Goal: Transaction & Acquisition: Purchase product/service

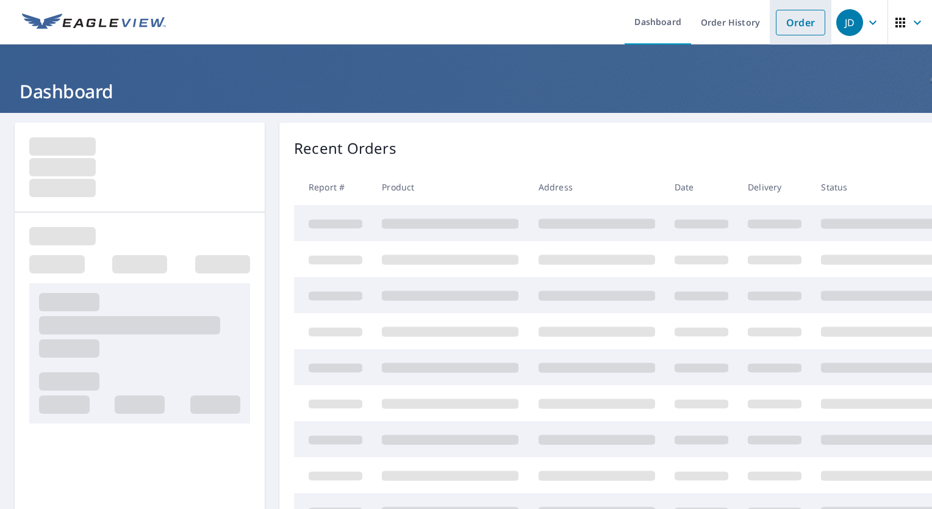
click at [806, 22] on link "Order" at bounding box center [800, 23] width 49 height 26
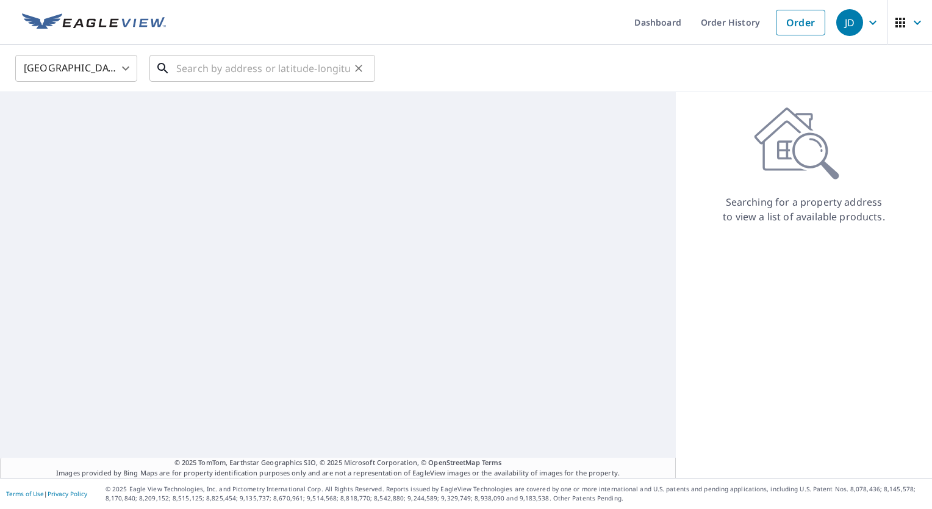
click at [266, 67] on input "text" at bounding box center [263, 68] width 174 height 34
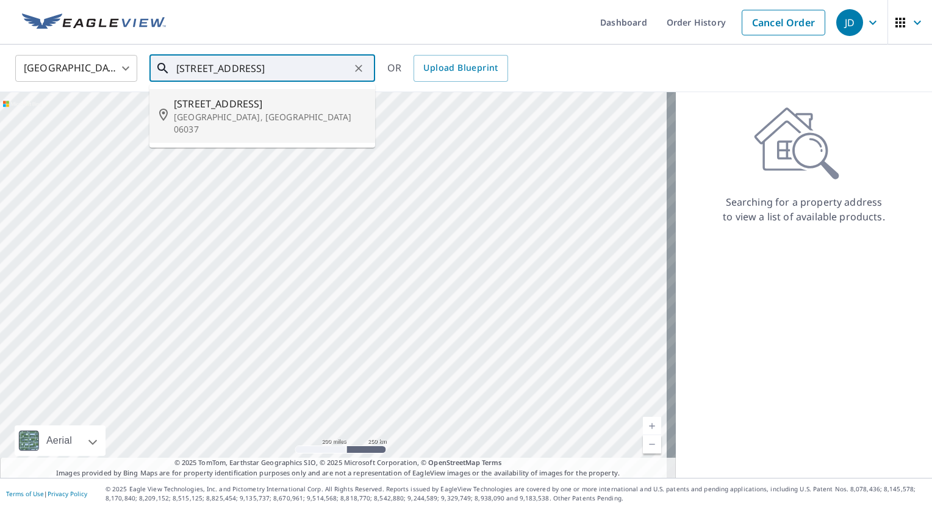
click at [229, 106] on span "[STREET_ADDRESS]" at bounding box center [269, 103] width 191 height 15
type input "[STREET_ADDRESS]"
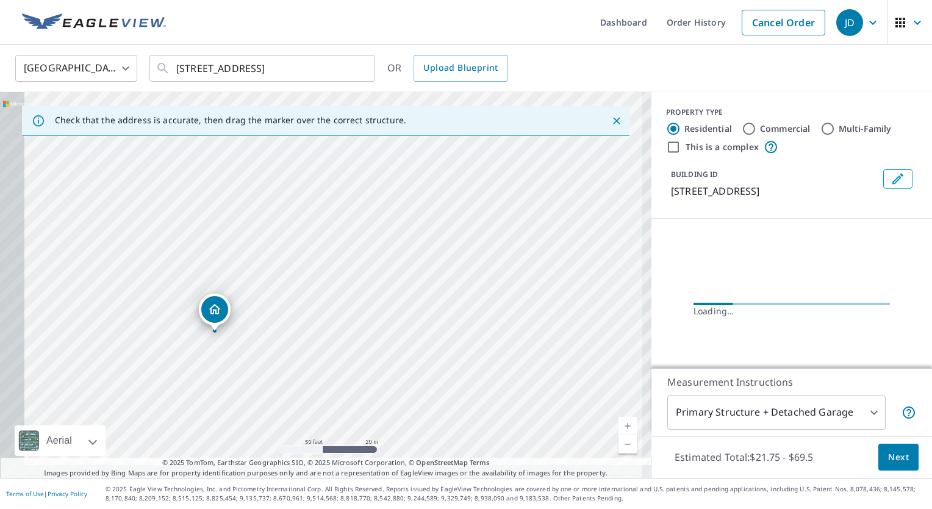
drag, startPoint x: 285, startPoint y: 308, endPoint x: 430, endPoint y: 228, distance: 165.1
click at [432, 227] on div "[STREET_ADDRESS]" at bounding box center [325, 284] width 651 height 385
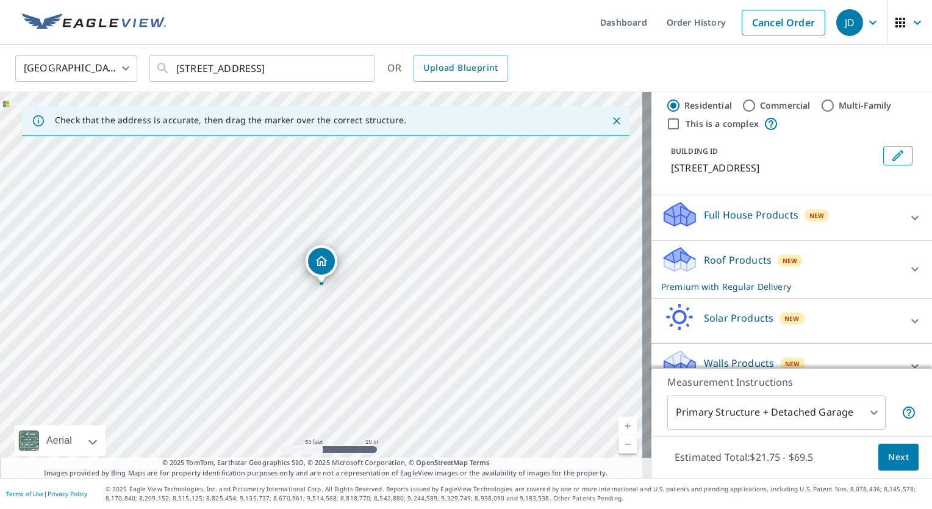
scroll to position [43, 0]
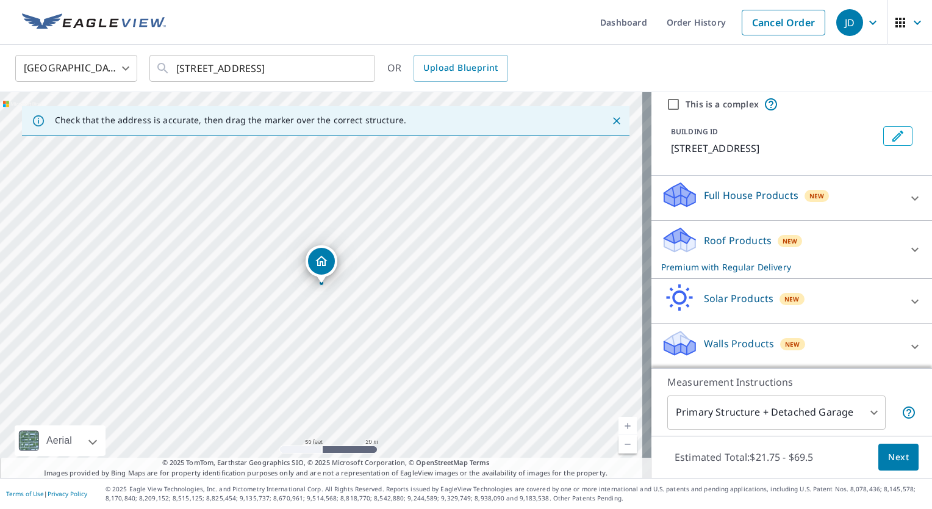
click at [832, 235] on div "Roof Products New Premium with Regular Delivery" at bounding box center [780, 250] width 239 height 48
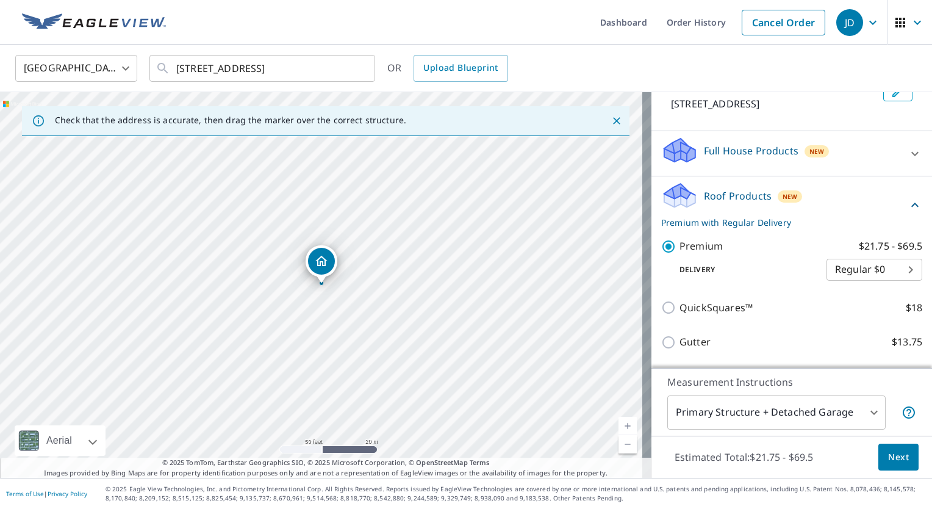
scroll to position [207, 0]
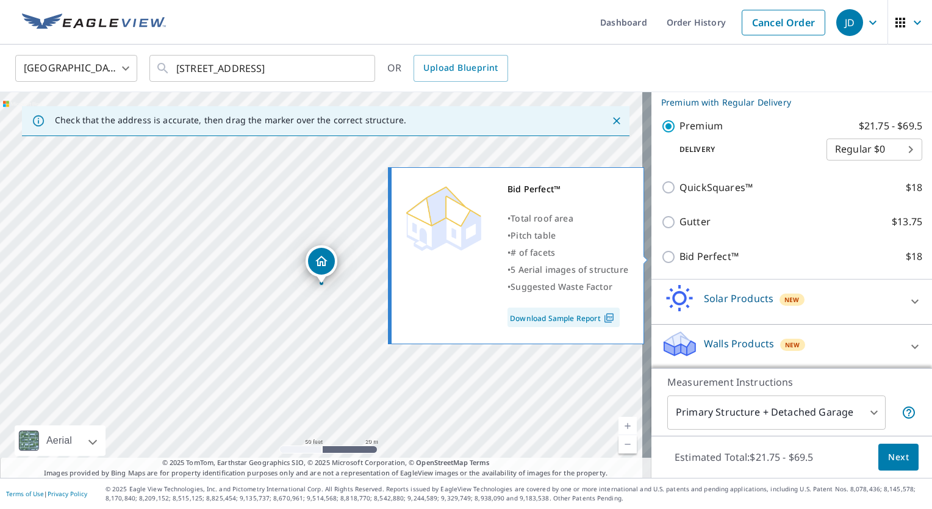
click at [700, 254] on p "Bid Perfect™" at bounding box center [708, 256] width 59 height 15
click at [679, 254] on input "Bid Perfect™ $18" at bounding box center [670, 256] width 18 height 15
checkbox input "true"
checkbox input "false"
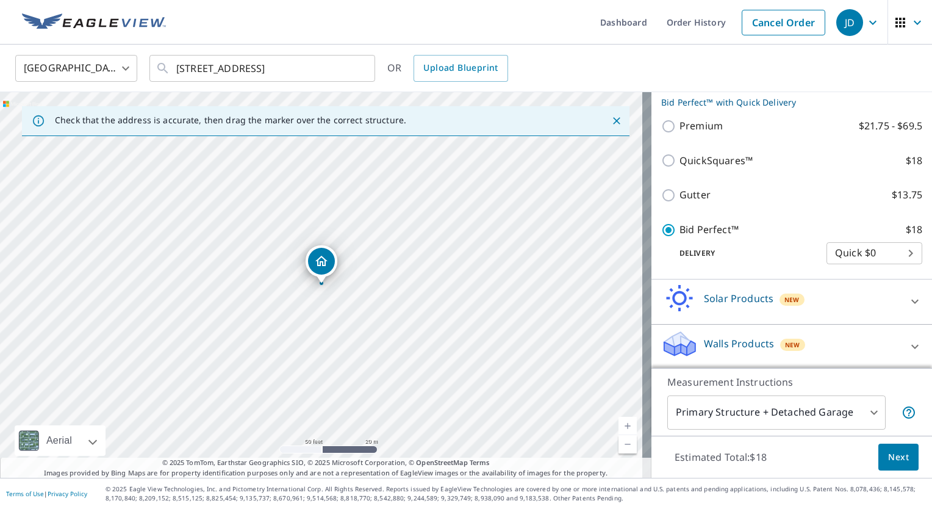
click at [888, 455] on span "Next" at bounding box center [898, 456] width 21 height 15
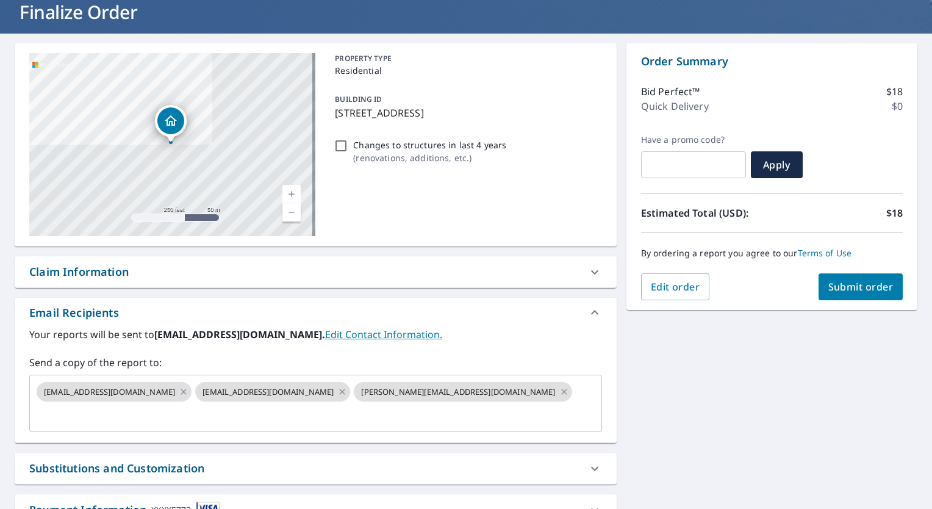
scroll to position [61, 0]
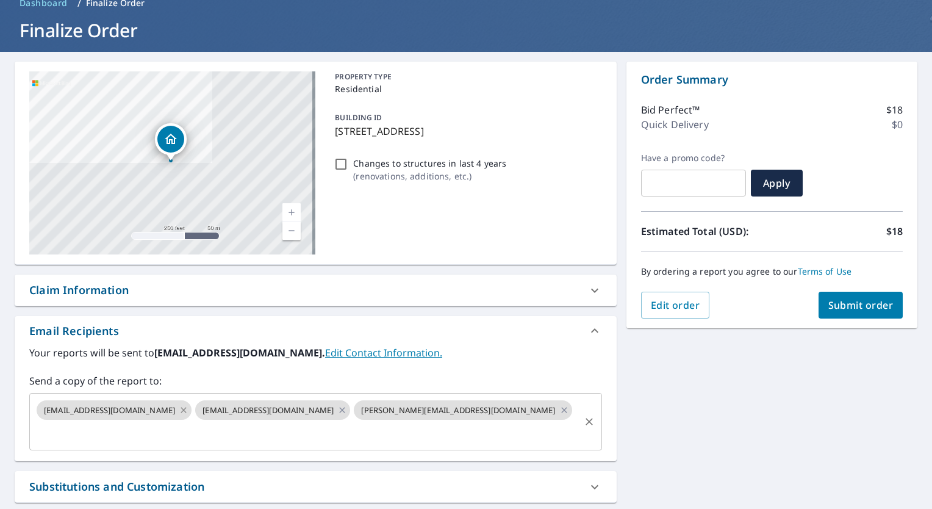
click at [179, 409] on icon at bounding box center [184, 409] width 10 height 13
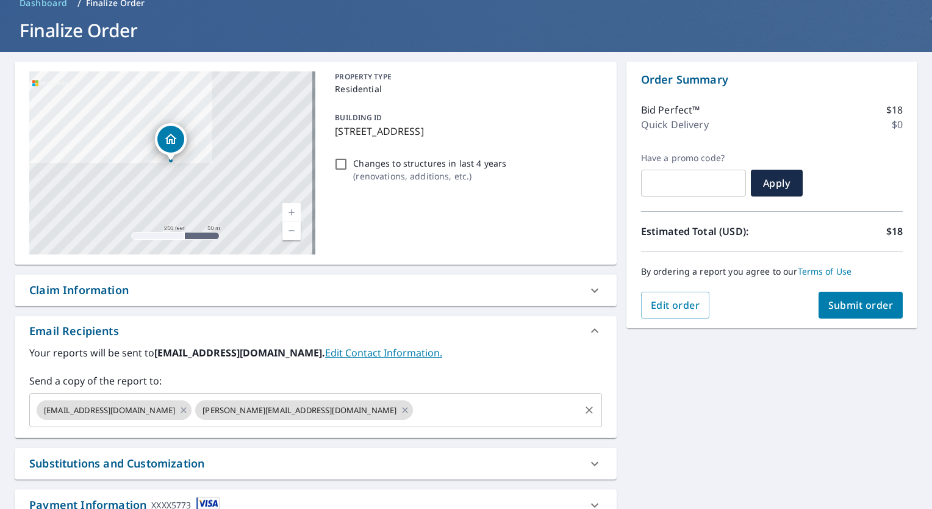
click at [179, 407] on icon at bounding box center [184, 409] width 10 height 13
click at [242, 409] on icon at bounding box center [247, 409] width 10 height 13
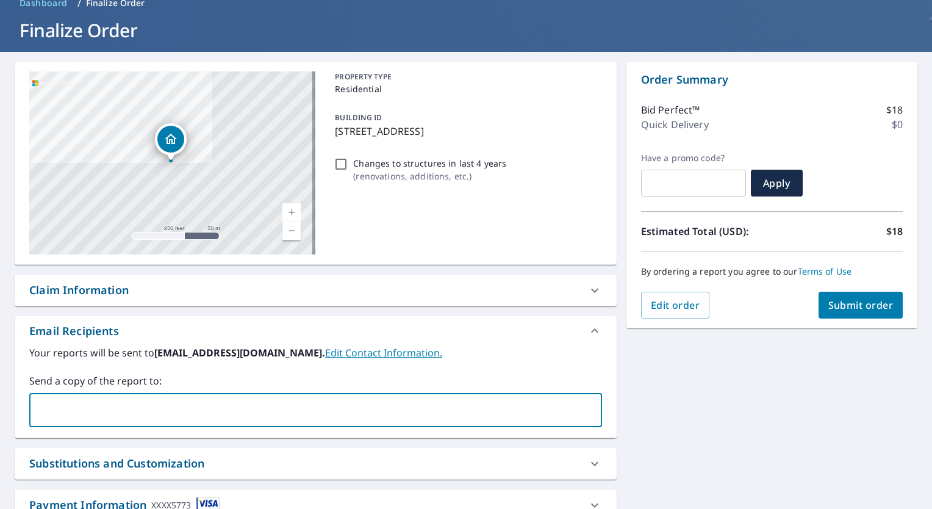
click at [144, 410] on input "text" at bounding box center [306, 409] width 543 height 23
type input "[PERSON_NAME][EMAIL_ADDRESS][DOMAIN_NAME]"
click at [850, 298] on span "Submit order" at bounding box center [860, 304] width 65 height 13
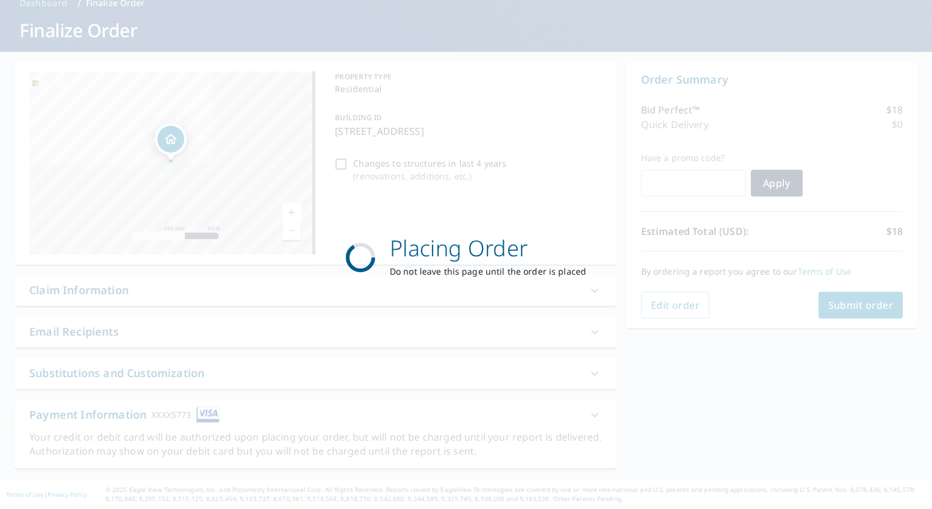
scroll to position [60, 0]
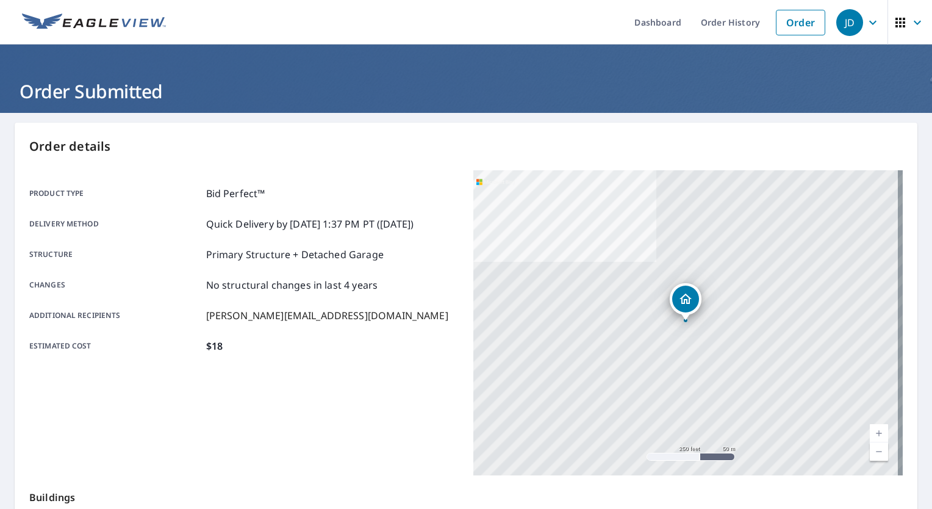
drag, startPoint x: 842, startPoint y: 13, endPoint x: 837, endPoint y: 28, distance: 15.4
click at [842, 13] on div "JD" at bounding box center [849, 22] width 27 height 27
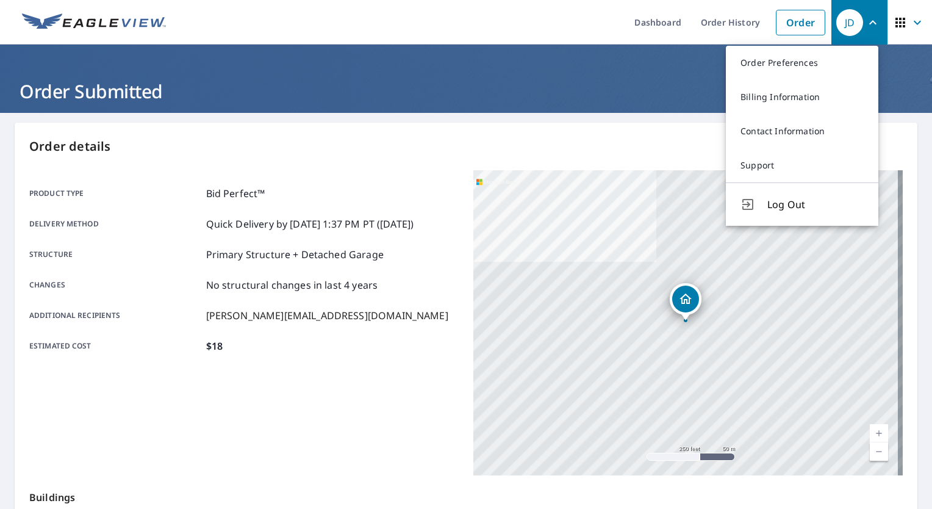
click at [773, 207] on span "Log Out" at bounding box center [815, 204] width 96 height 15
